Goal: Task Accomplishment & Management: Manage account settings

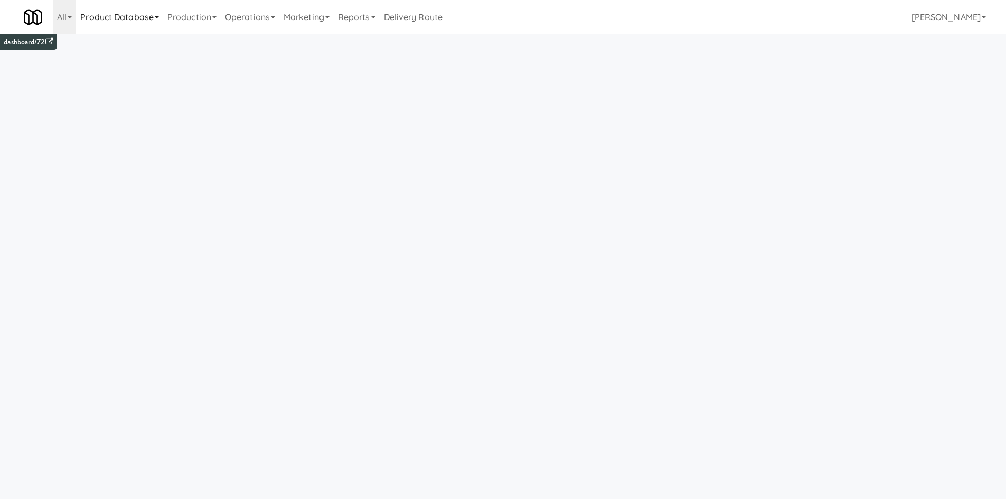
click at [129, 21] on link "Product Database" at bounding box center [119, 17] width 87 height 34
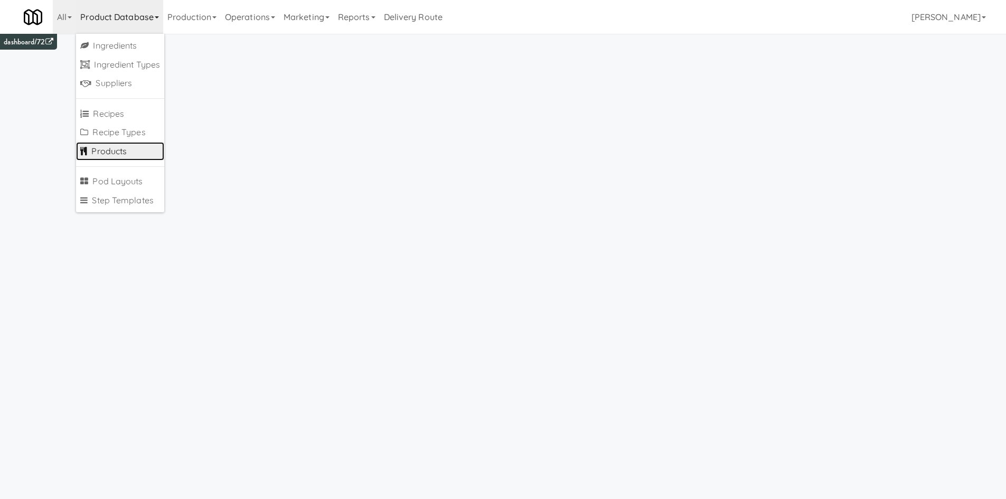
click at [125, 153] on link "Products" at bounding box center [120, 151] width 88 height 19
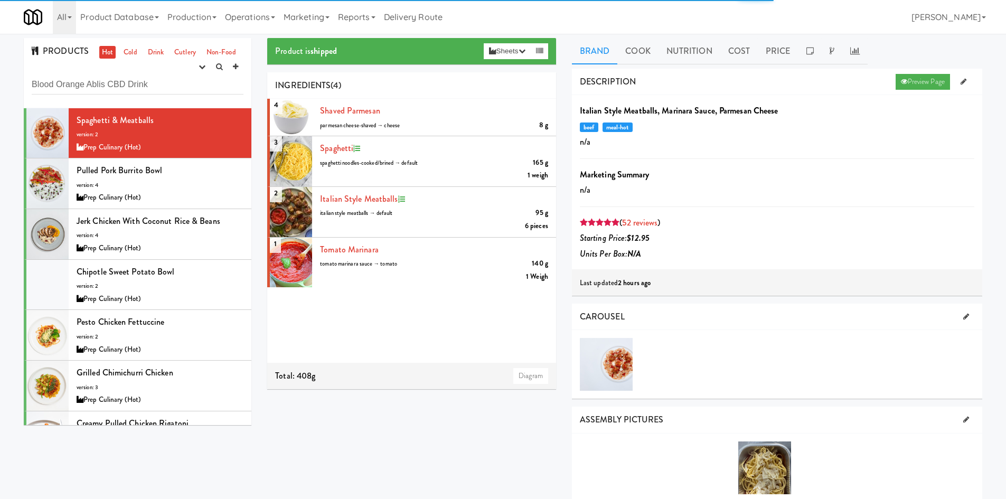
type input "Blood Orange Ablis CBD Drink"
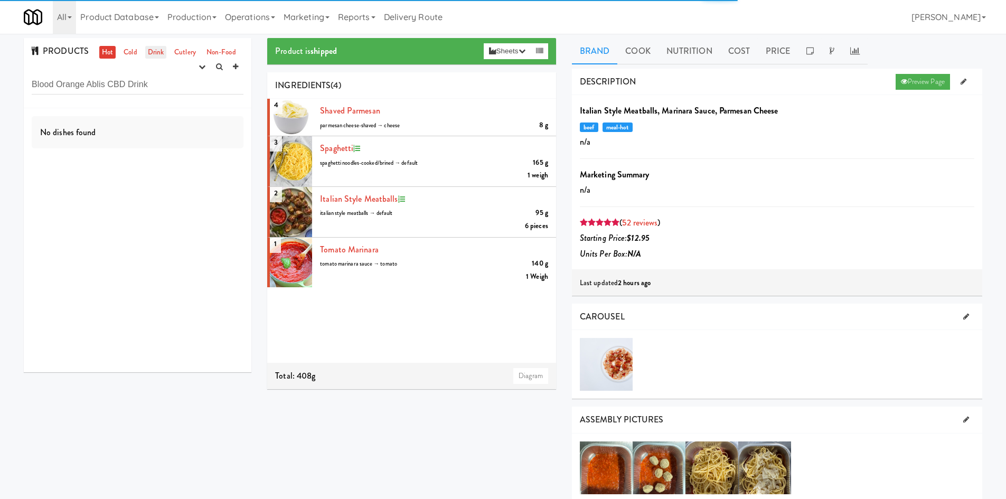
click at [147, 50] on link "Drink" at bounding box center [156, 52] width 22 height 13
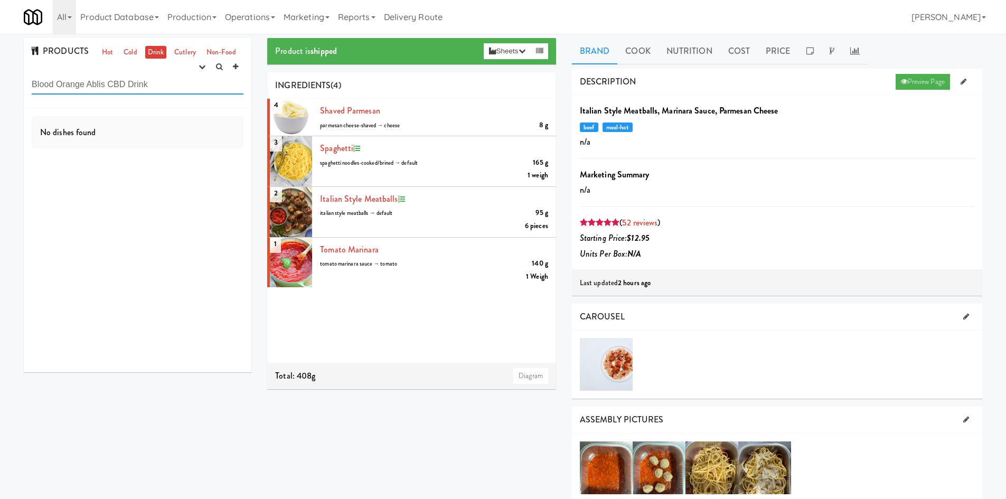
click at [179, 88] on input "Blood Orange Ablis CBD Drink" at bounding box center [138, 85] width 212 height 20
click at [200, 67] on icon "button" at bounding box center [201, 66] width 7 height 7
click at [180, 87] on link "experimenting" at bounding box center [168, 87] width 84 height 19
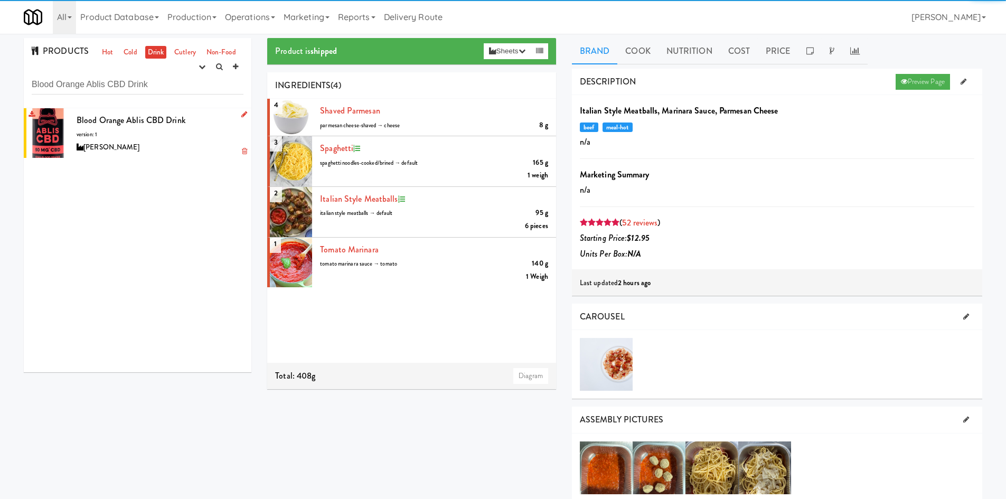
click at [181, 124] on span "Blood Orange Ablis CBD Drink" at bounding box center [131, 120] width 109 height 12
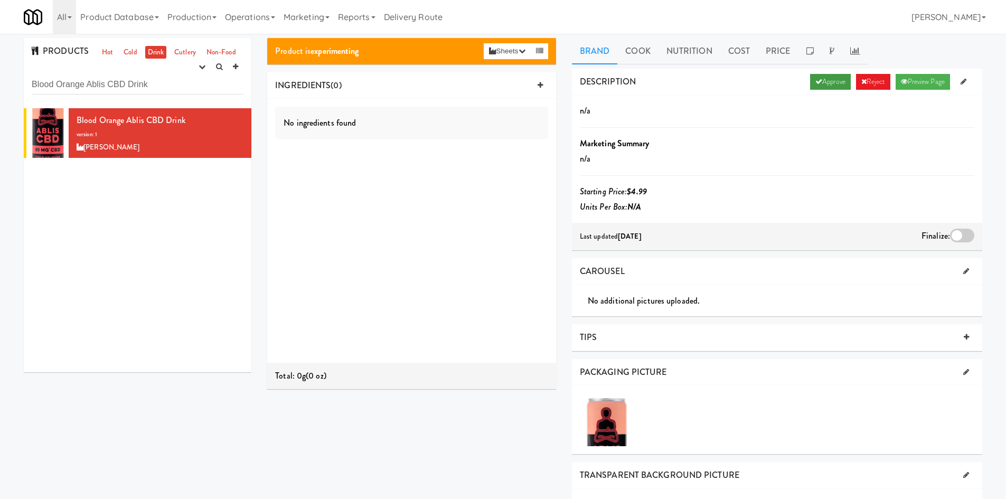
click at [816, 82] on icon at bounding box center [818, 81] width 7 height 7
click at [204, 69] on icon "button" at bounding box center [201, 66] width 7 height 7
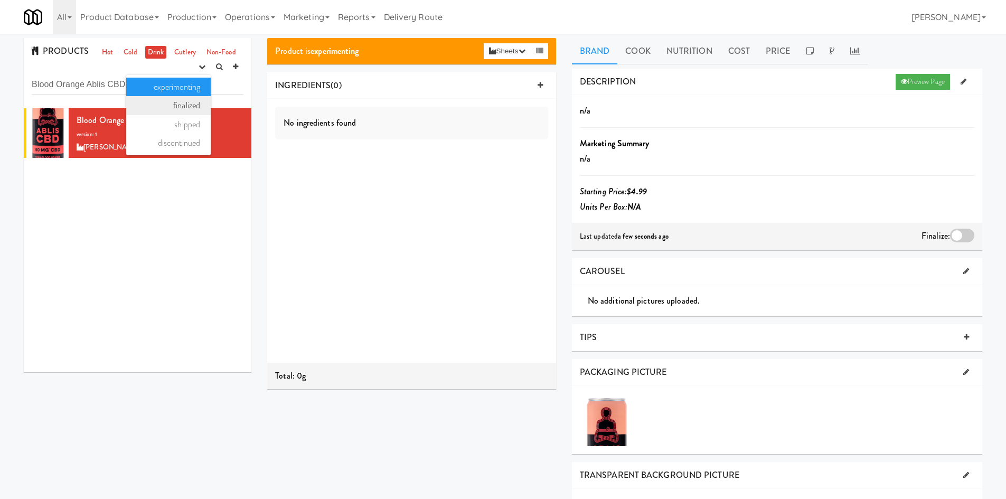
click at [184, 101] on link "finalized" at bounding box center [168, 105] width 84 height 19
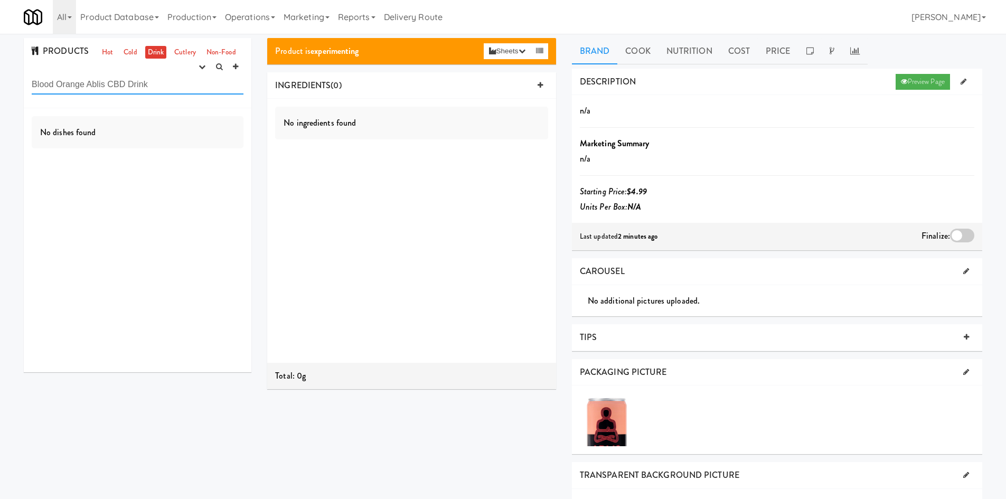
click at [170, 82] on input "Blood Orange Ablis CBD Drink" at bounding box center [138, 85] width 212 height 20
click at [203, 62] on button "button" at bounding box center [201, 67] width 17 height 16
click at [176, 129] on link "shipped" at bounding box center [168, 124] width 84 height 19
click at [196, 64] on button "button" at bounding box center [201, 67] width 17 height 16
click at [177, 89] on link "experimenting" at bounding box center [168, 87] width 84 height 19
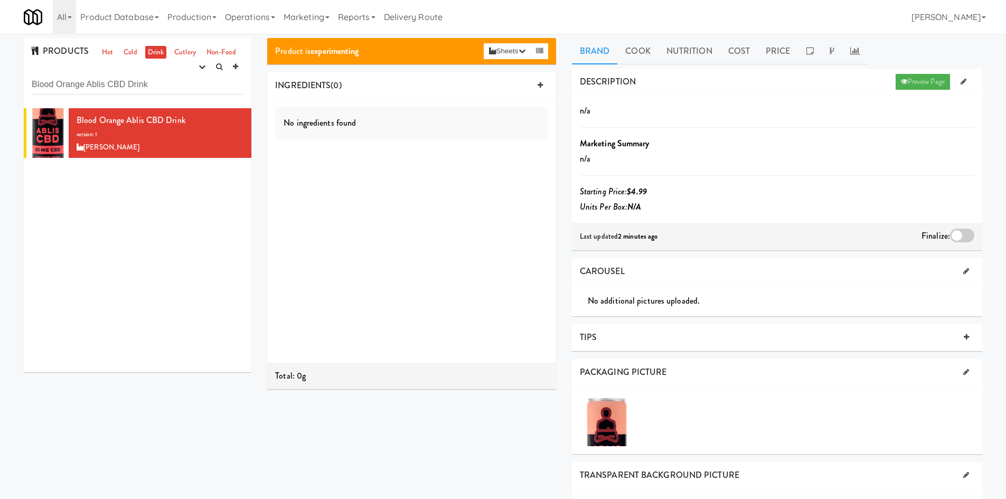
click at [597, 402] on div at bounding box center [606, 419] width 53 height 53
click at [958, 372] on link at bounding box center [966, 372] width 16 height 16
click at [976, 461] on icon at bounding box center [973, 461] width 5 height 7
